Goal: Find specific page/section: Find specific page/section

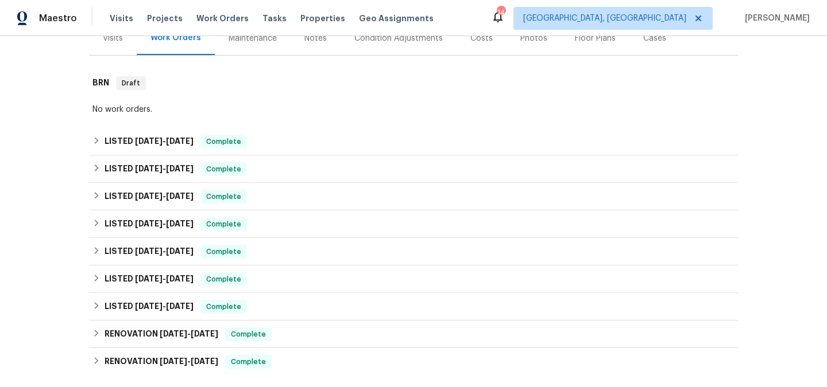
scroll to position [151, 0]
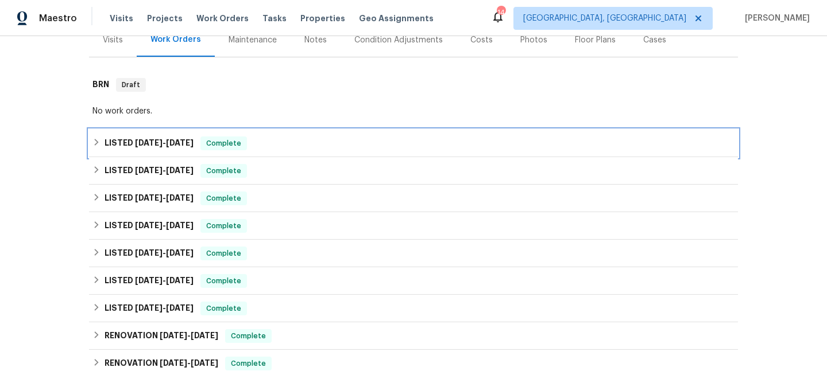
click at [298, 147] on div "LISTED [DATE] - [DATE] Complete" at bounding box center [413, 144] width 642 height 14
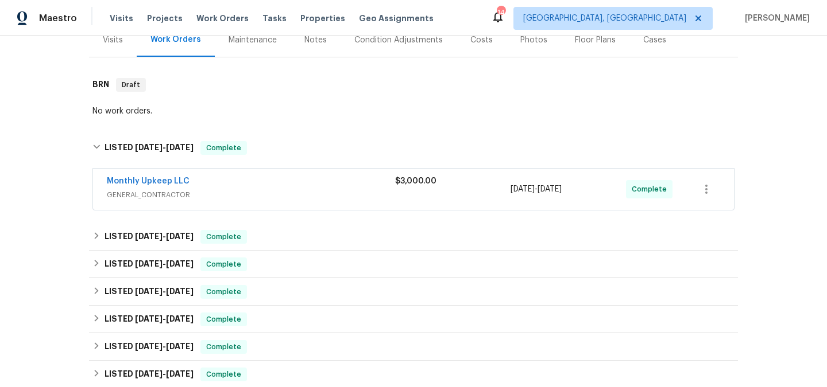
click at [352, 199] on span "GENERAL_CONTRACTOR" at bounding box center [251, 194] width 288 height 11
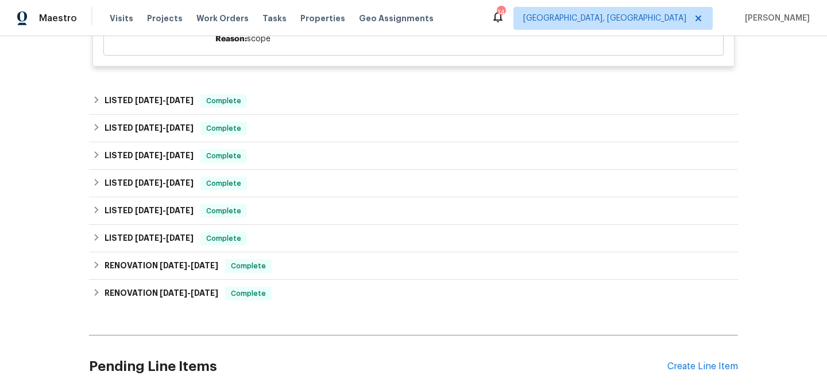
scroll to position [453, 0]
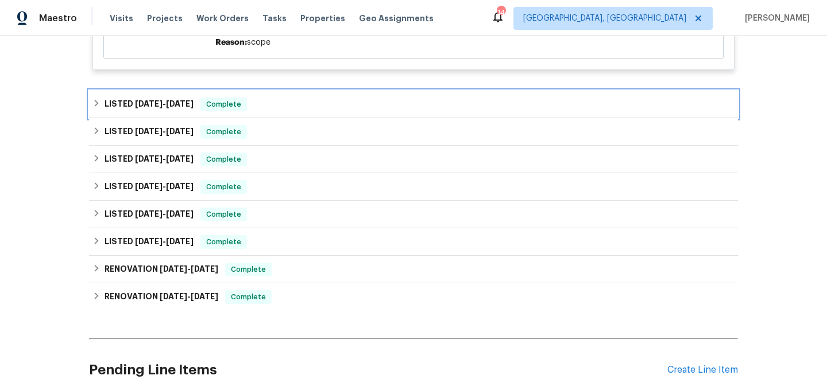
click at [296, 107] on div "LISTED [DATE] - [DATE] Complete" at bounding box center [413, 105] width 642 height 14
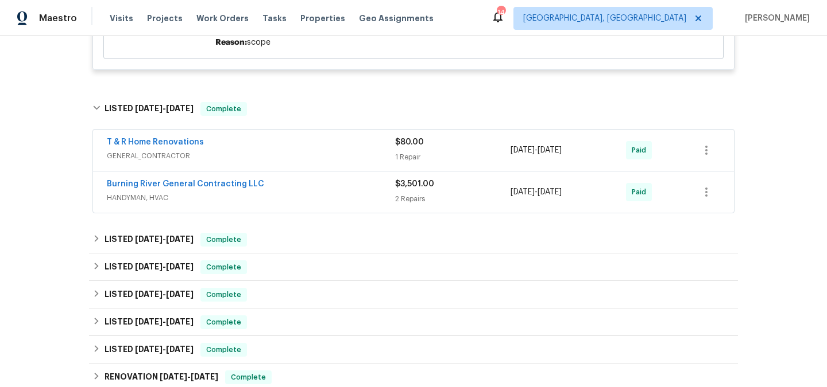
click at [296, 163] on div "T & R Home Renovations GENERAL_CONTRACTOR" at bounding box center [251, 151] width 288 height 28
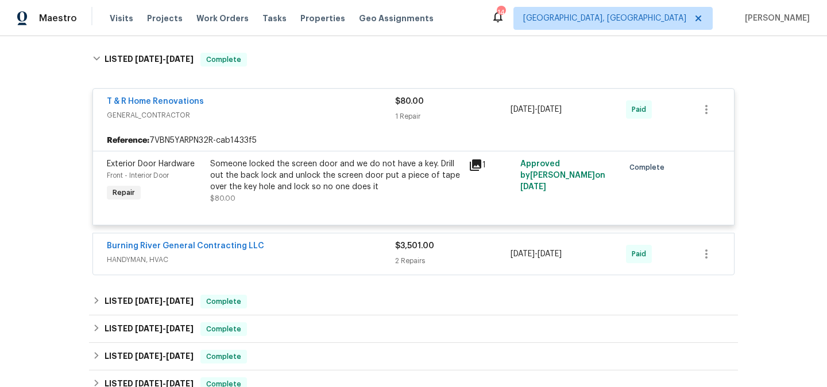
click at [296, 246] on div "Burning River General Contracting LLC" at bounding box center [251, 248] width 288 height 14
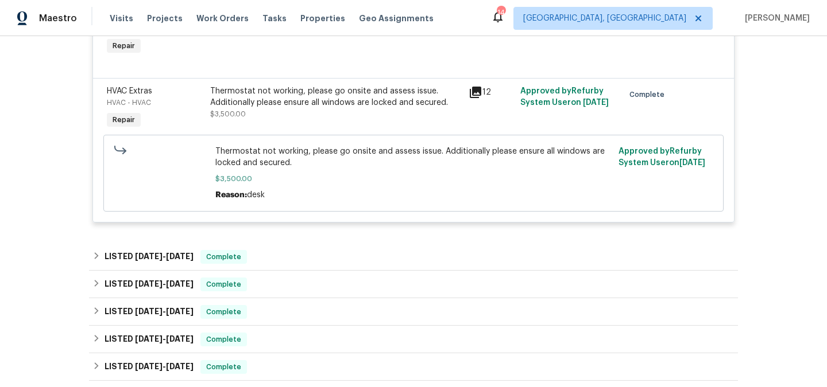
scroll to position [837, 0]
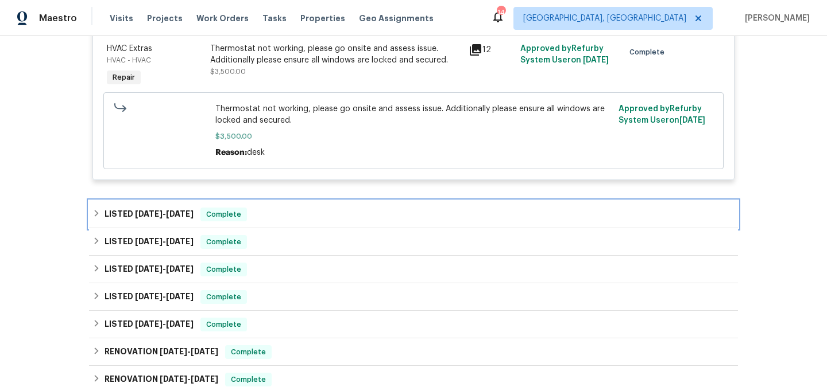
click at [258, 220] on div "LISTED [DATE] - [DATE] Complete" at bounding box center [413, 215] width 642 height 14
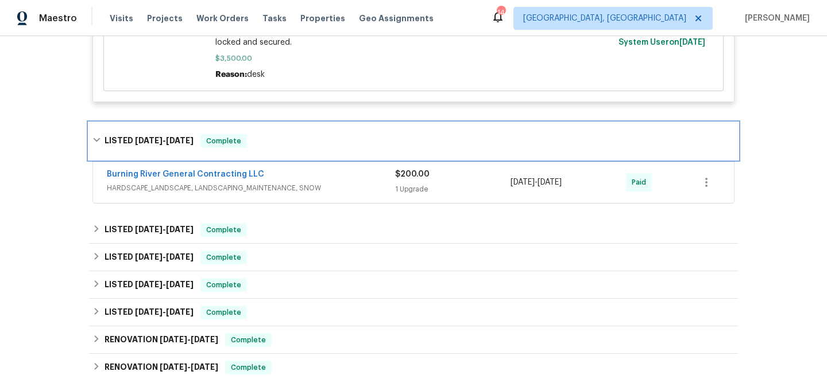
scroll to position [918, 0]
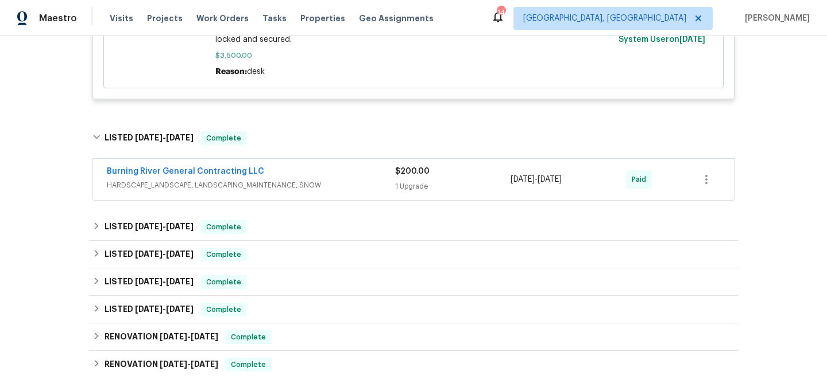
click at [261, 186] on span "HARDSCAPE_LANDSCAPE, LANDSCAPING_MAINTENANCE, SNOW" at bounding box center [251, 185] width 288 height 11
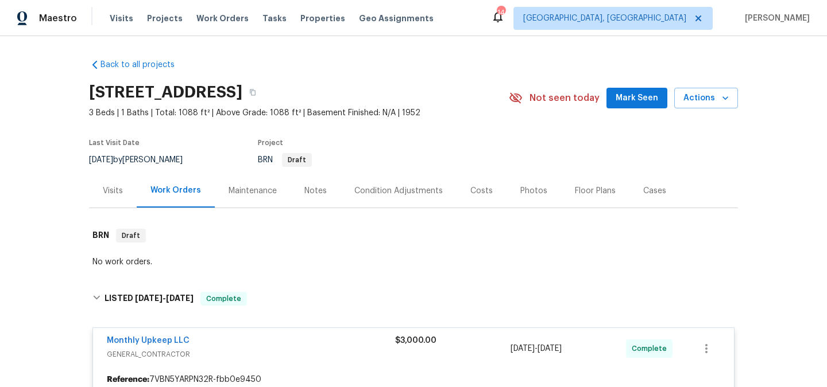
scroll to position [456, 0]
